Goal: Task Accomplishment & Management: Manage account settings

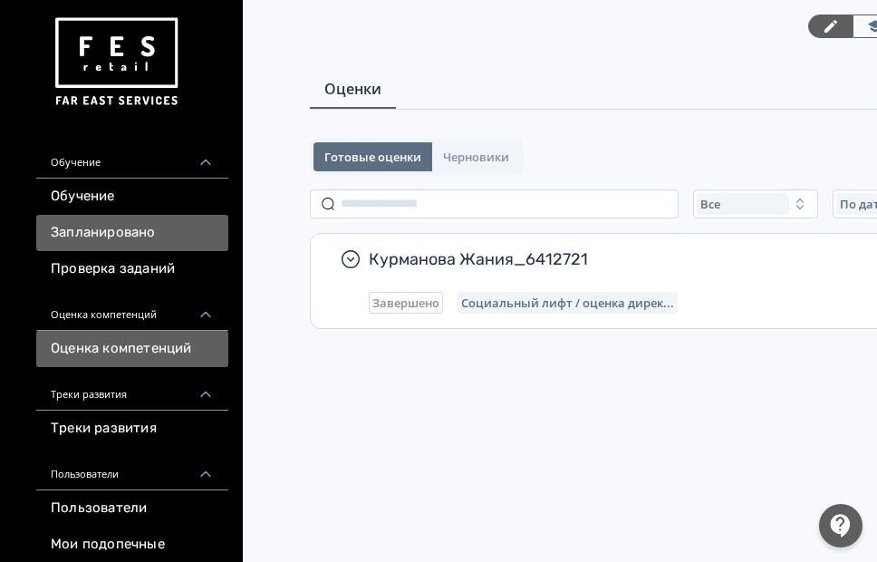
click at [135, 219] on link "Запланировано" at bounding box center [132, 233] width 192 height 36
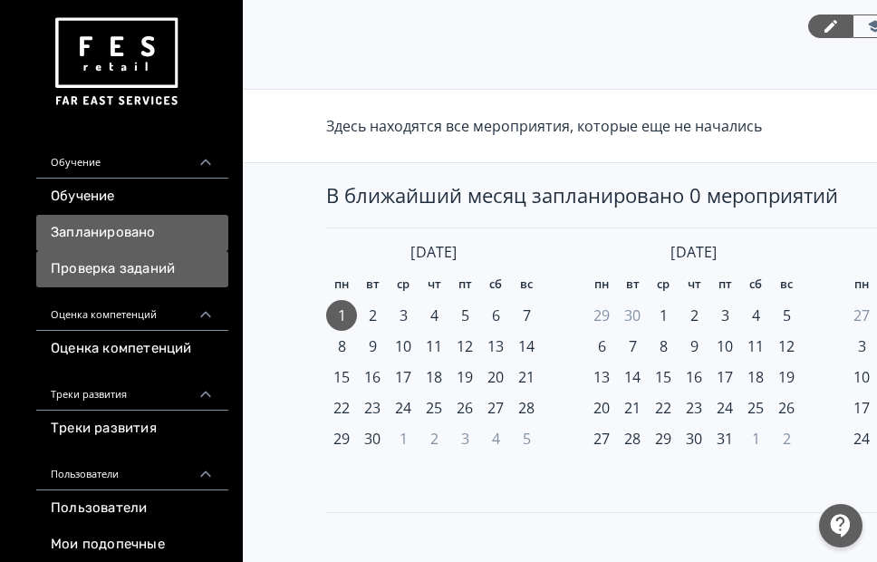
click at [139, 269] on link "Проверка заданий" at bounding box center [132, 269] width 192 height 36
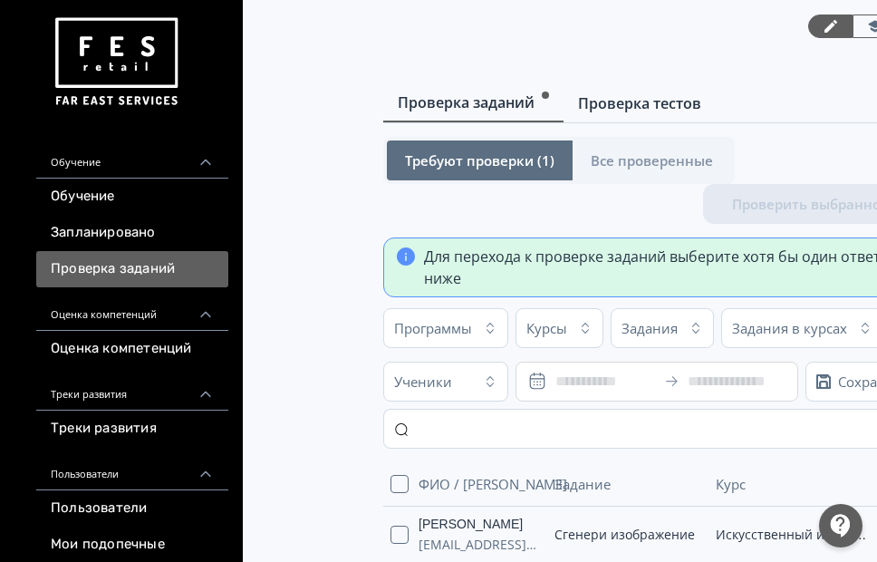
click at [623, 103] on span "Проверка тестов" at bounding box center [639, 103] width 123 height 22
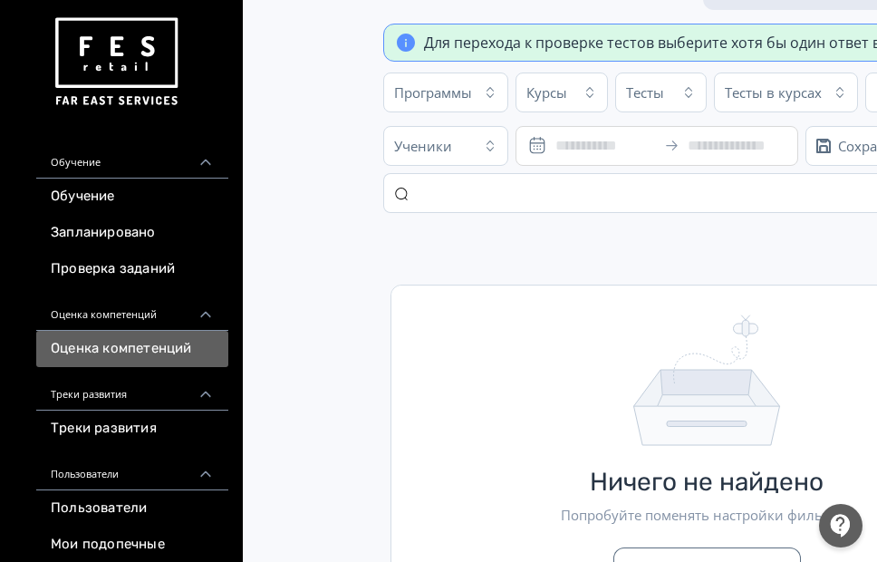
scroll to position [181, 0]
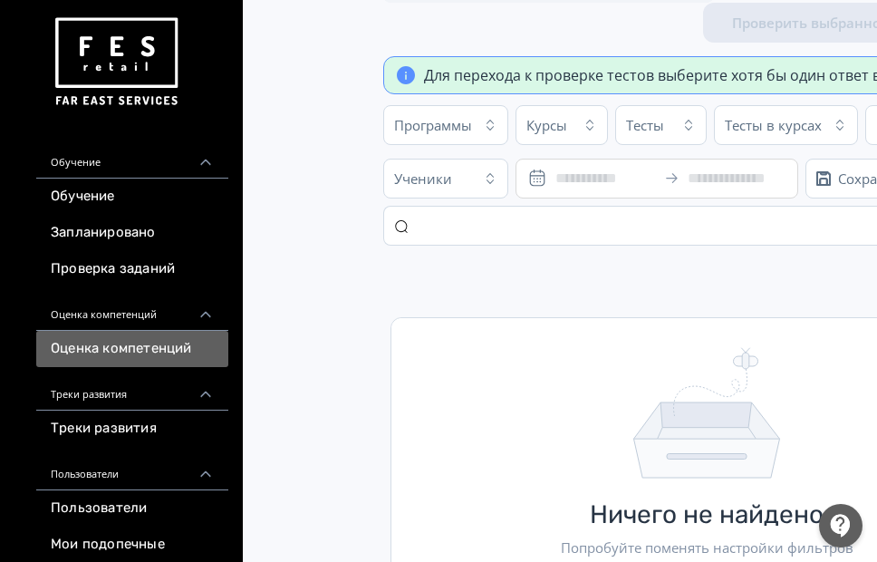
click at [124, 336] on link "Оценка компетенций" at bounding box center [132, 349] width 192 height 36
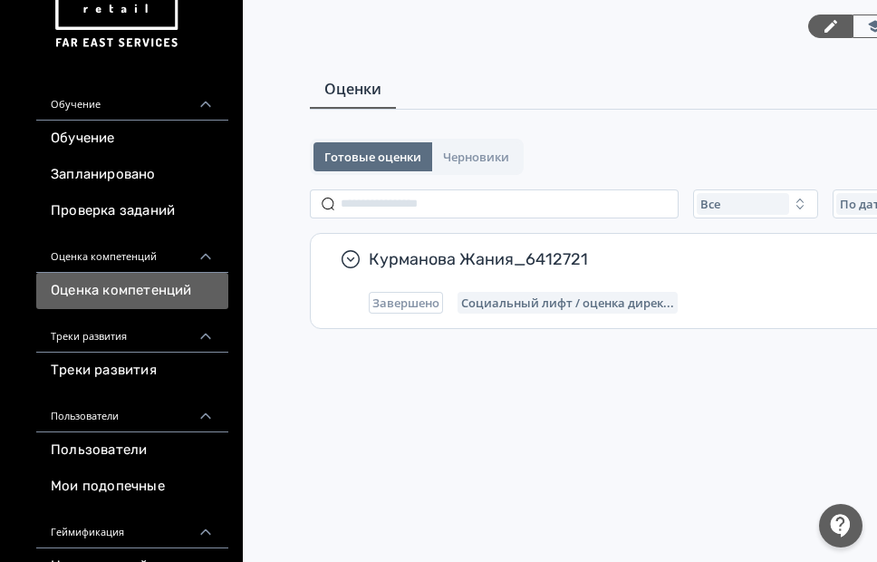
scroll to position [91, 0]
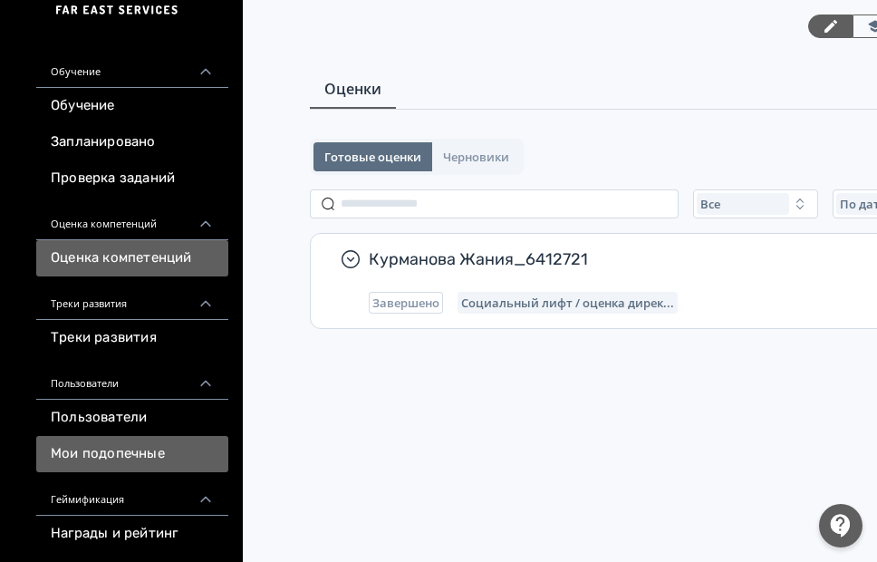
click at [108, 463] on link "Мои подопечные" at bounding box center [132, 454] width 192 height 36
